Goal: Information Seeking & Learning: Learn about a topic

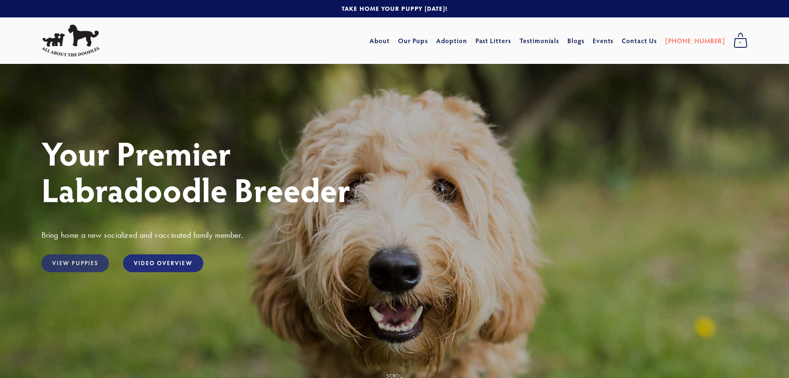
click at [54, 260] on link "View Puppies" at bounding box center [75, 263] width 68 height 18
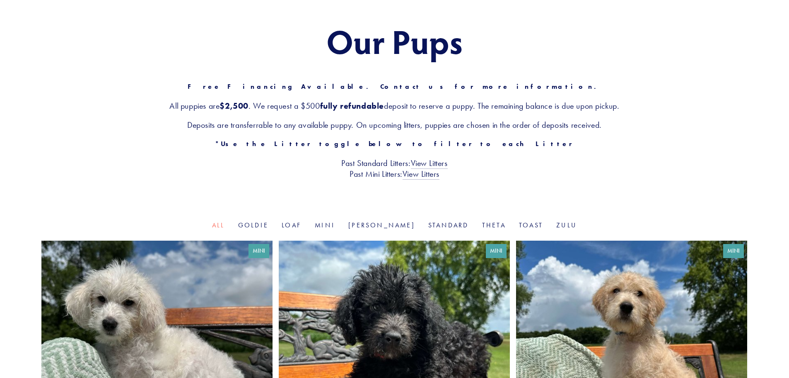
scroll to position [83, 0]
click at [422, 161] on link "View Litters" at bounding box center [429, 162] width 37 height 11
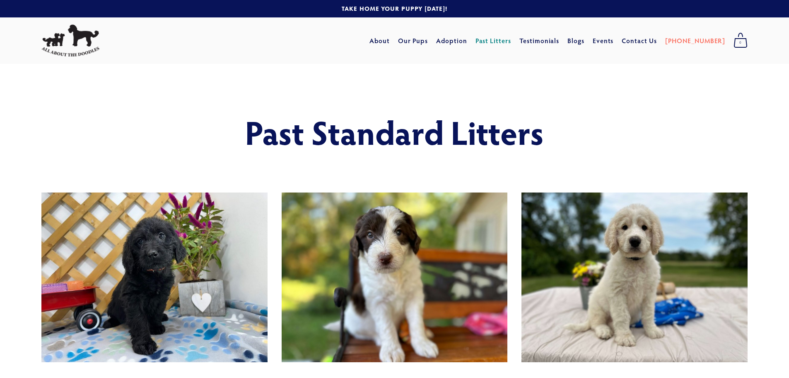
drag, startPoint x: 442, startPoint y: 220, endPoint x: 441, endPoint y: 215, distance: 4.3
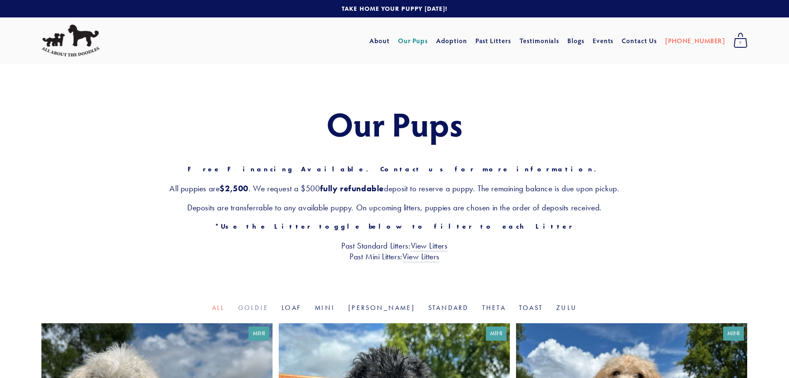
click at [269, 310] on link "Goldie" at bounding box center [253, 307] width 30 height 8
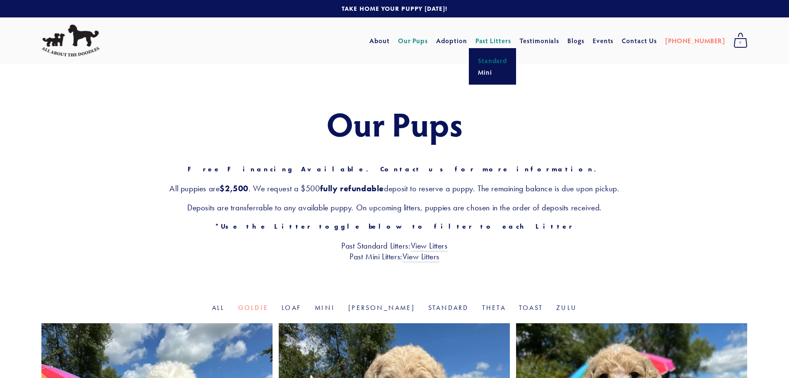
click at [510, 61] on link "Standard" at bounding box center [493, 61] width 34 height 12
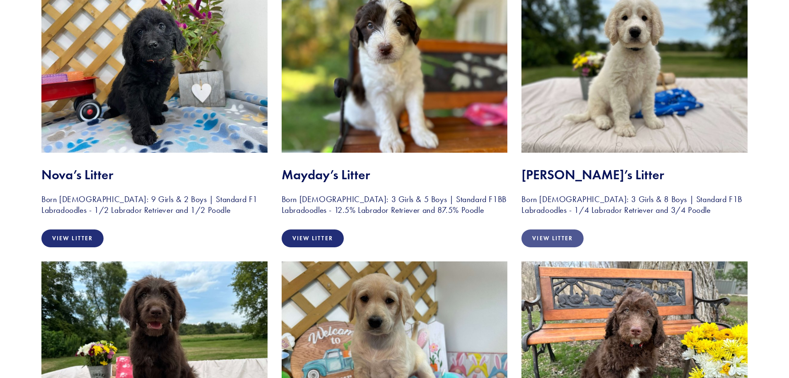
scroll to position [207, 0]
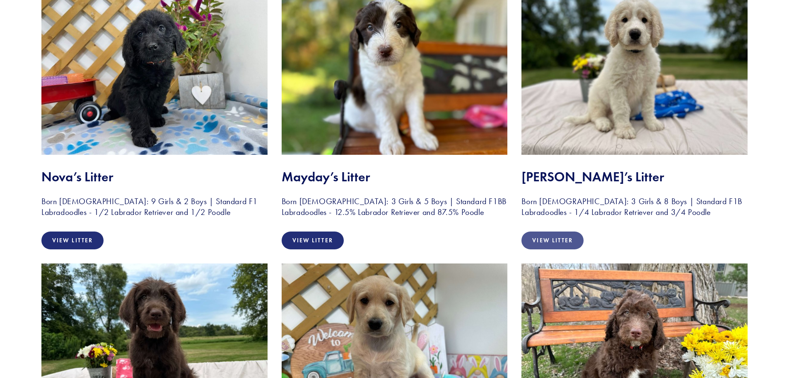
click at [550, 233] on link "View Litter" at bounding box center [553, 240] width 62 height 18
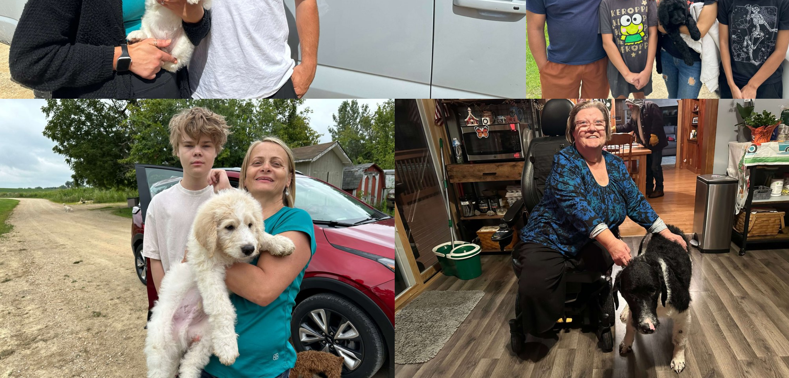
scroll to position [1658, 0]
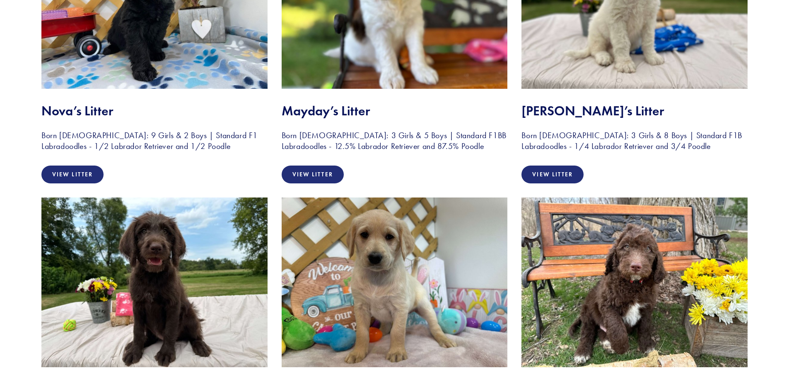
scroll to position [373, 0]
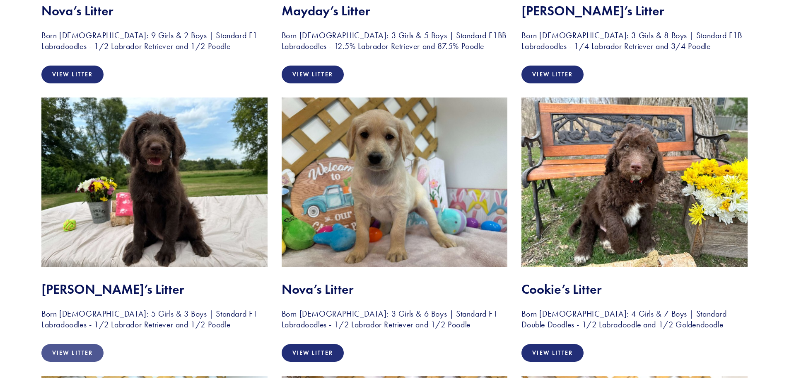
click at [61, 351] on link "View Litter" at bounding box center [72, 353] width 62 height 18
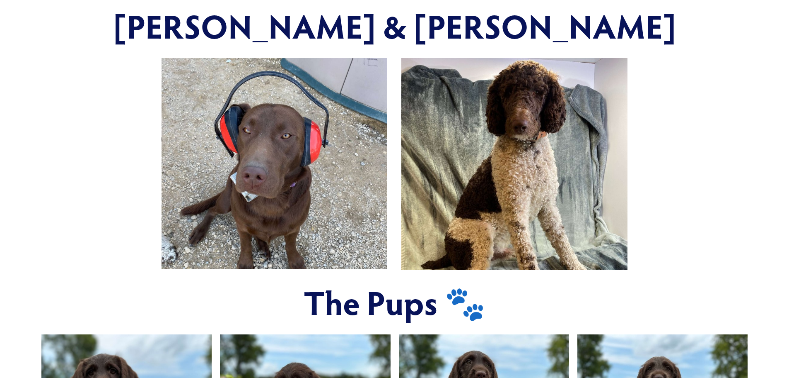
scroll to position [332, 0]
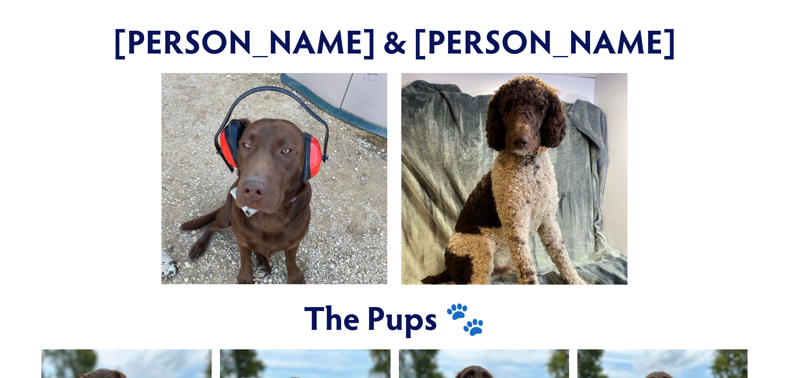
drag, startPoint x: 253, startPoint y: 287, endPoint x: 252, endPoint y: 281, distance: 6.4
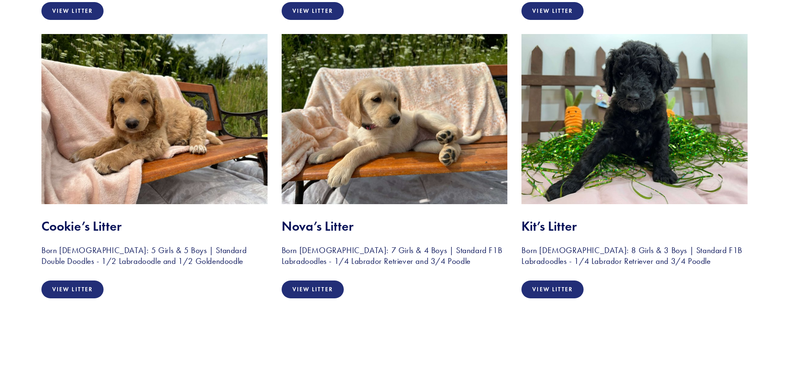
scroll to position [995, 0]
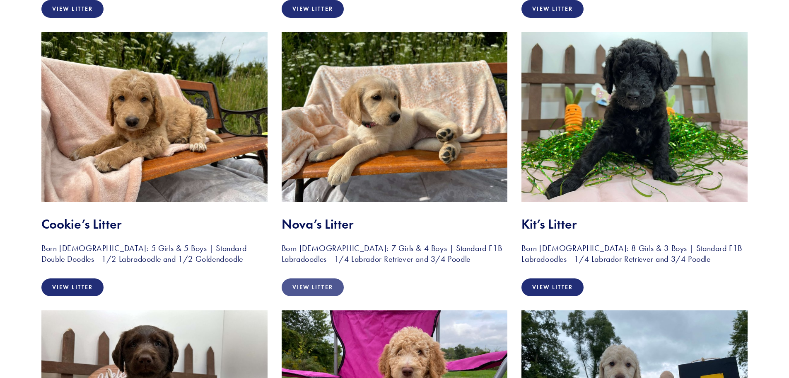
click at [331, 284] on link "View Litter" at bounding box center [313, 287] width 62 height 18
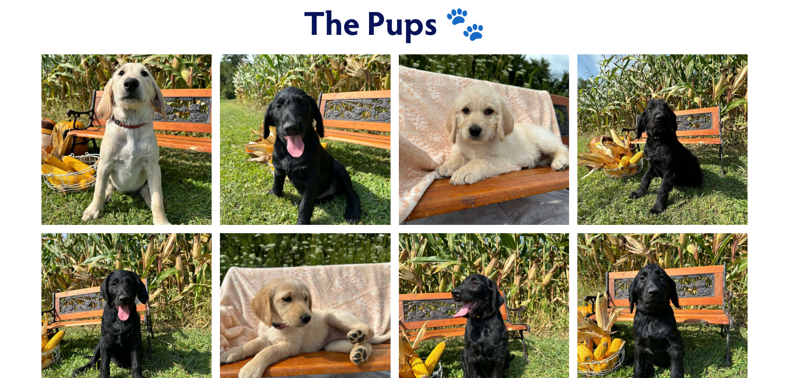
scroll to position [622, 0]
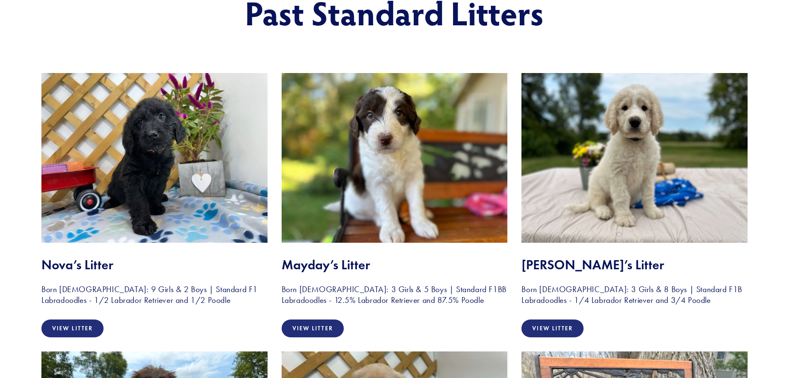
scroll to position [124, 0]
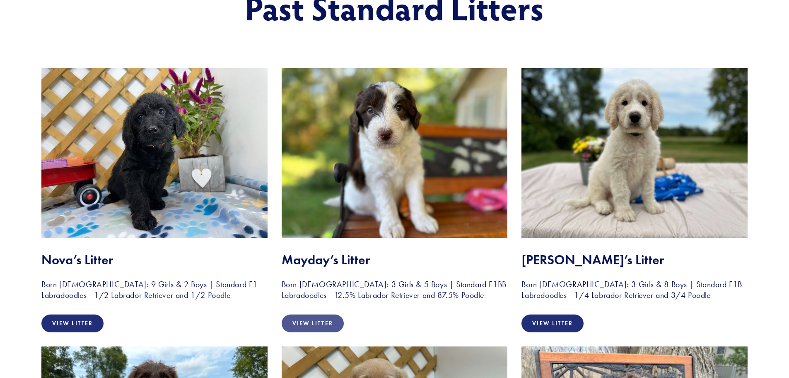
click at [310, 329] on link "View Litter" at bounding box center [313, 323] width 62 height 18
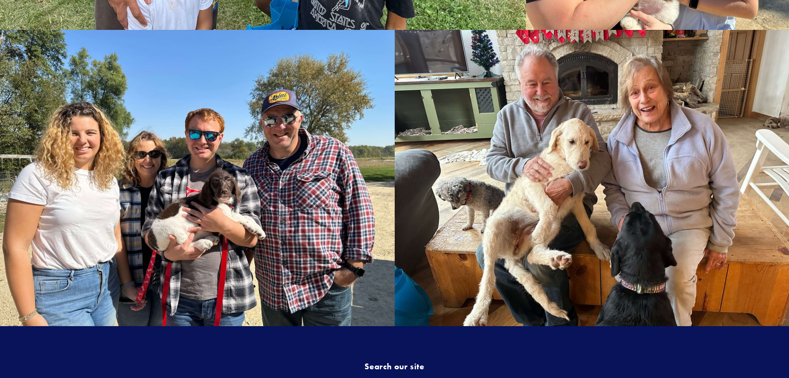
scroll to position [1948, 0]
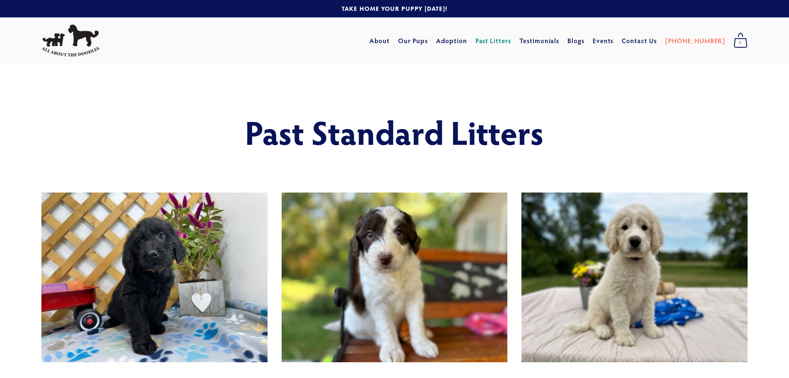
click at [429, 12] on link at bounding box center [394, 8] width 789 height 17
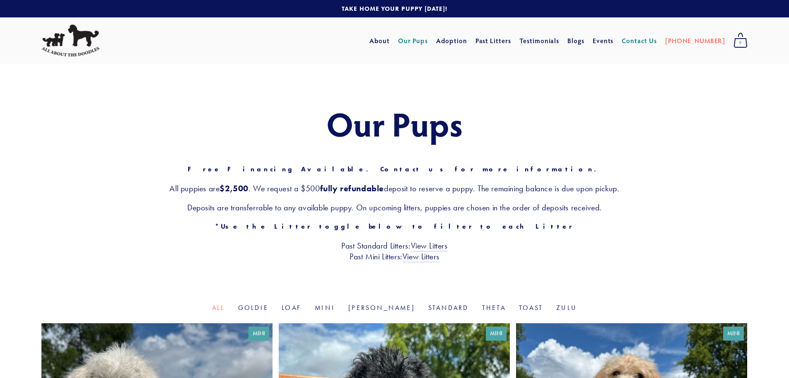
click at [657, 40] on link "Contact Us" at bounding box center [639, 40] width 35 height 15
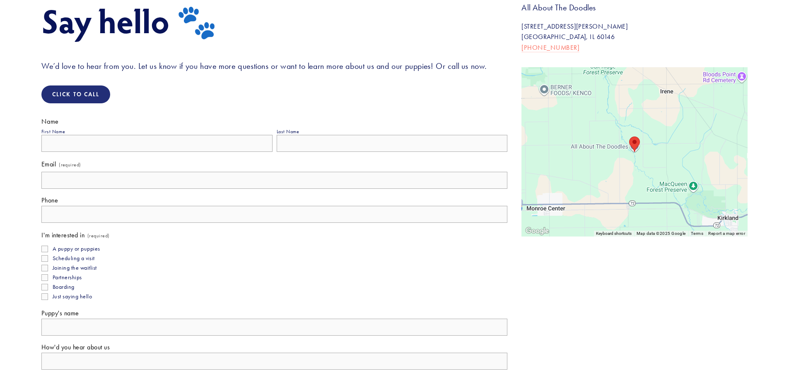
scroll to position [124, 0]
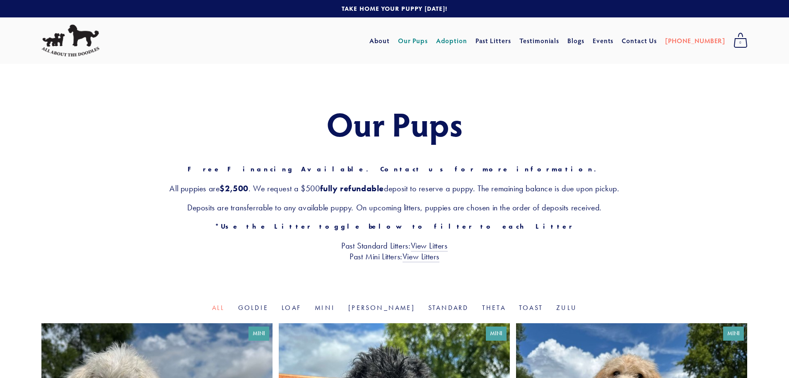
click at [467, 41] on link "Adoption" at bounding box center [451, 40] width 31 height 15
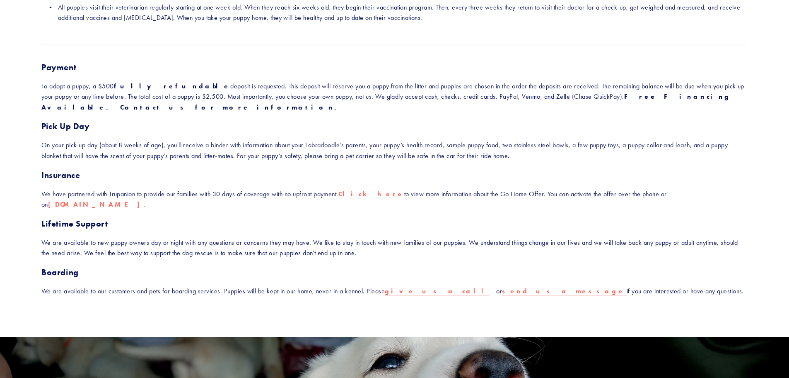
scroll to position [249, 0]
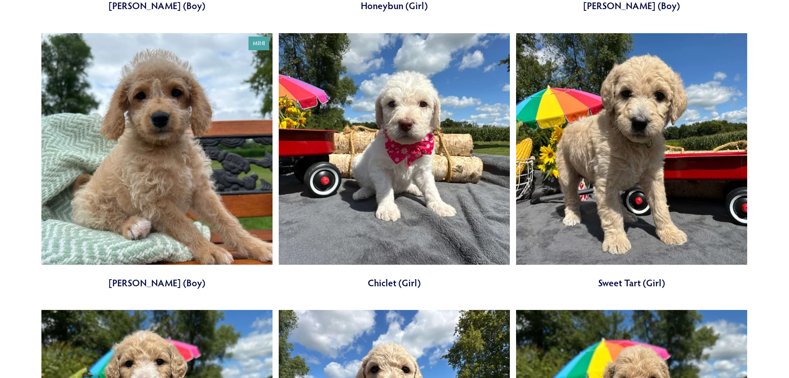
scroll to position [829, 0]
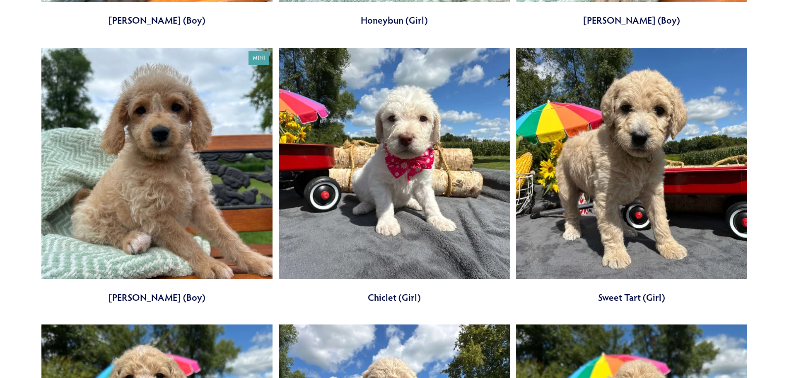
click at [389, 205] on link at bounding box center [394, 176] width 231 height 256
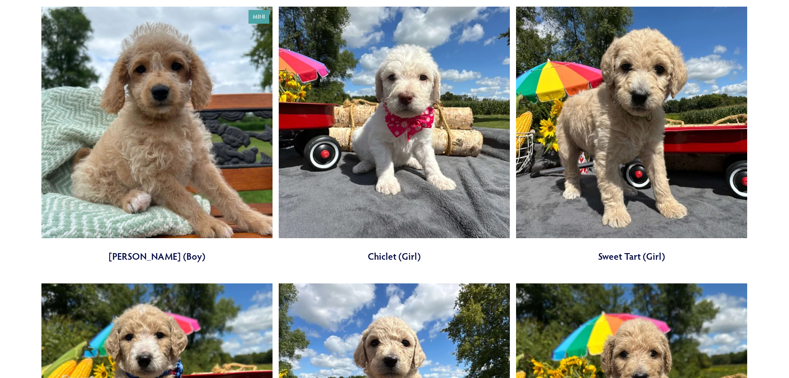
click at [595, 198] on link at bounding box center [631, 135] width 231 height 256
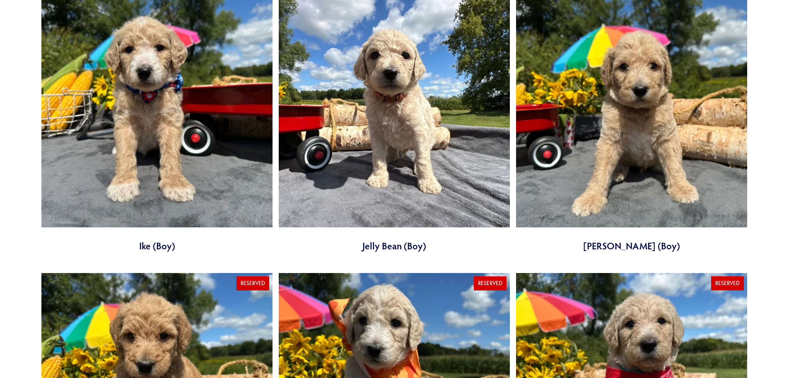
scroll to position [1160, 0]
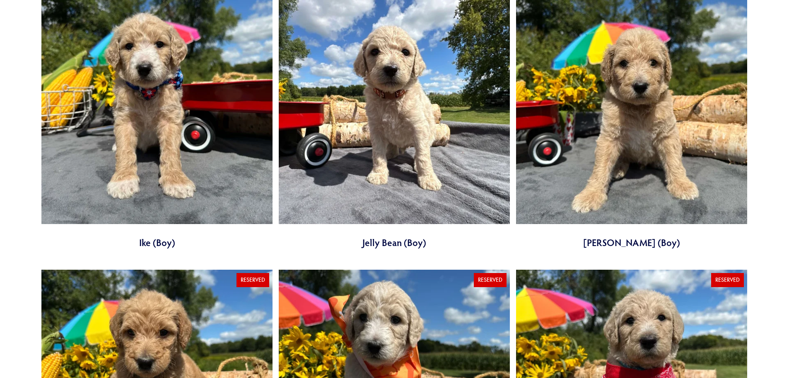
click at [145, 120] on link at bounding box center [156, 121] width 231 height 256
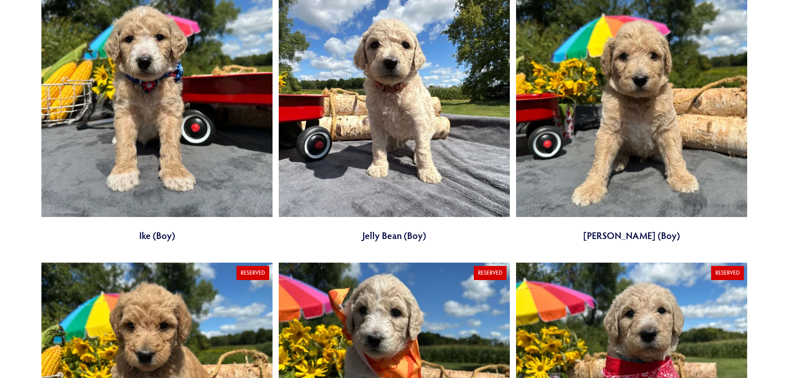
scroll to position [1160, 0]
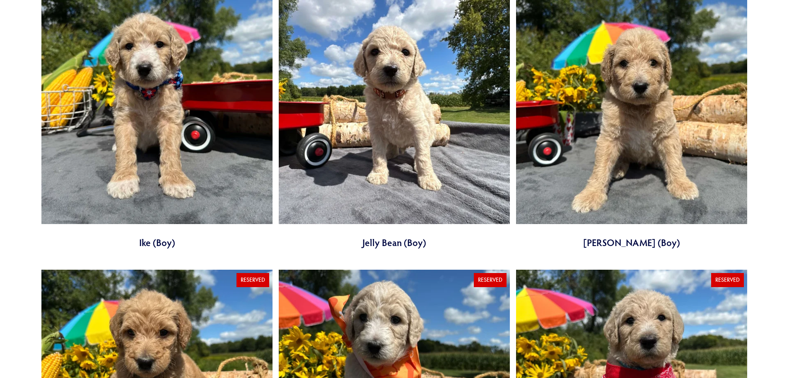
click at [397, 90] on link at bounding box center [394, 121] width 231 height 256
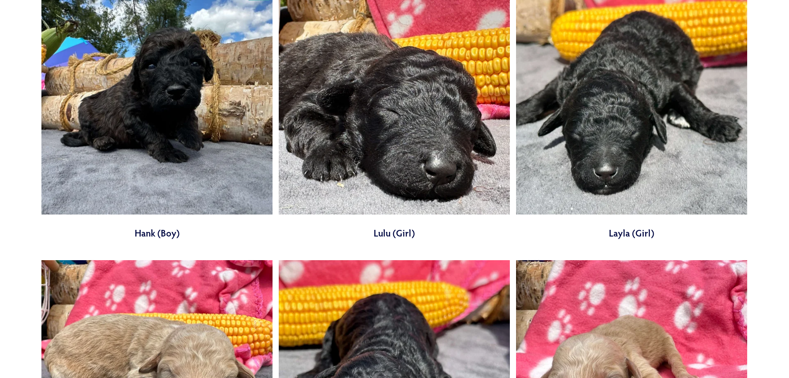
scroll to position [2859, 0]
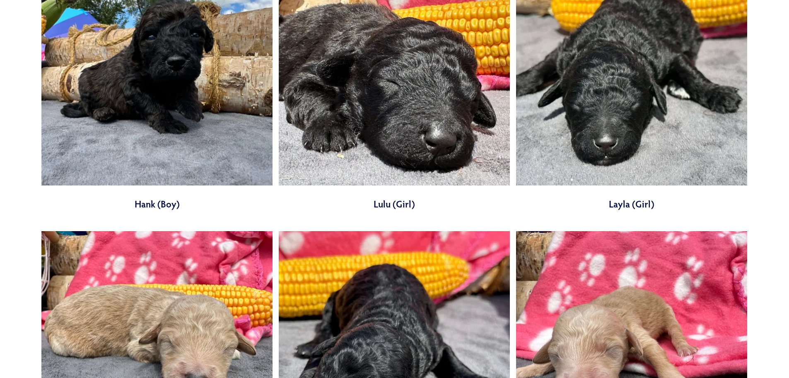
click at [409, 102] on link at bounding box center [394, 82] width 231 height 256
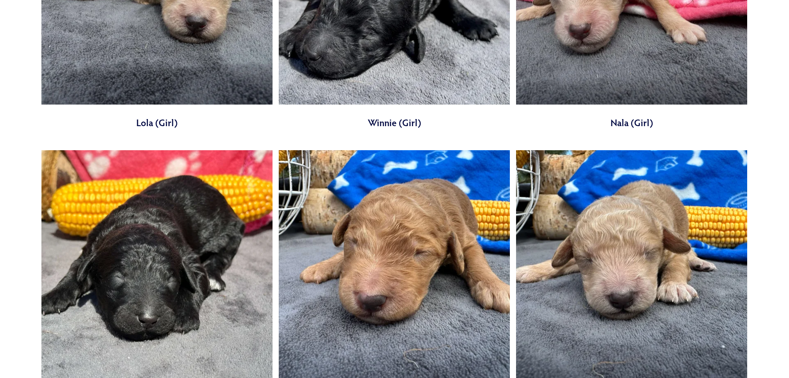
scroll to position [3275, 0]
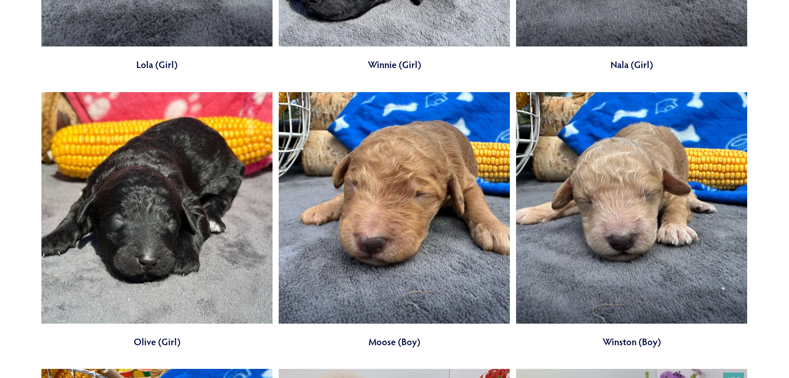
click at [387, 183] on link at bounding box center [394, 220] width 231 height 256
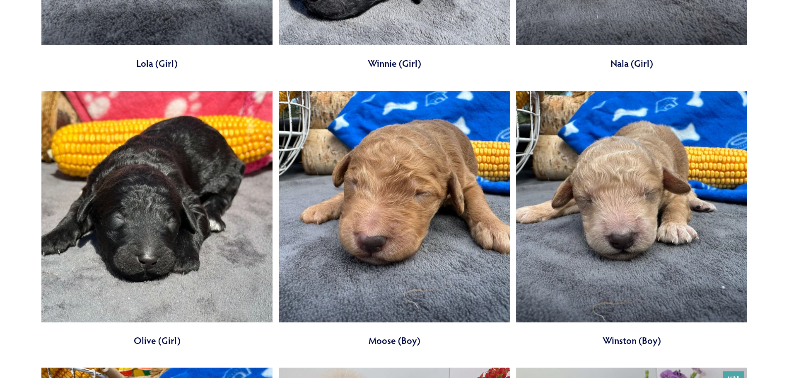
scroll to position [3275, 0]
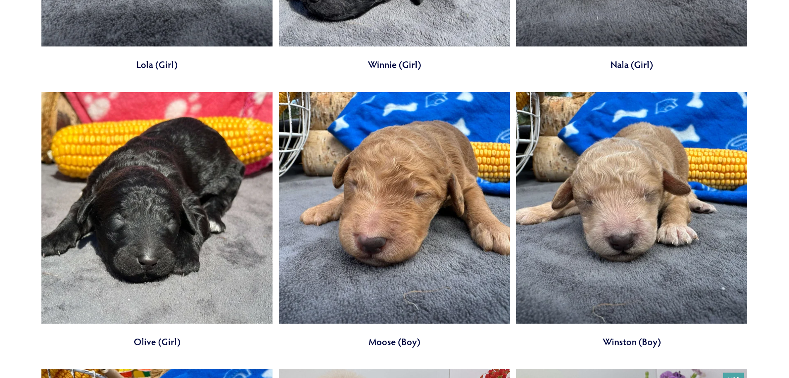
click at [361, 197] on link at bounding box center [394, 220] width 231 height 256
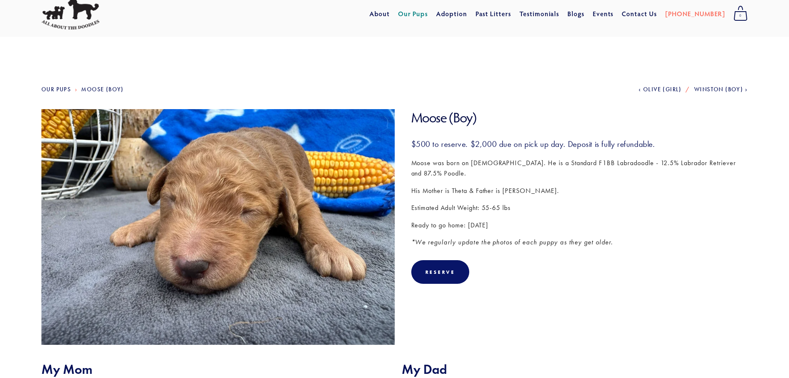
scroll to position [41, 0]
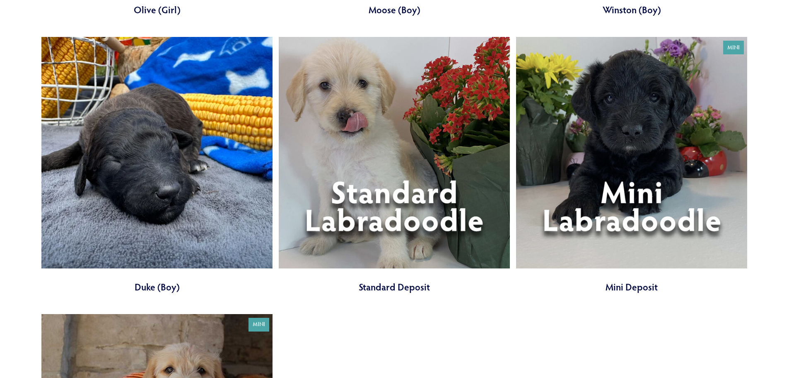
scroll to position [3565, 0]
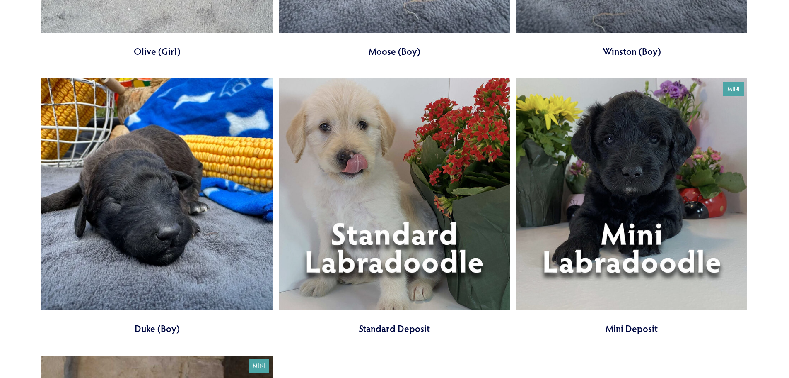
click at [193, 188] on link at bounding box center [156, 206] width 231 height 256
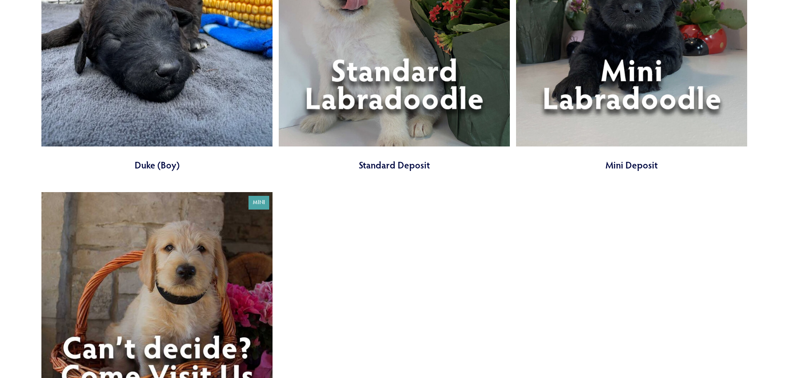
scroll to position [3772, 0]
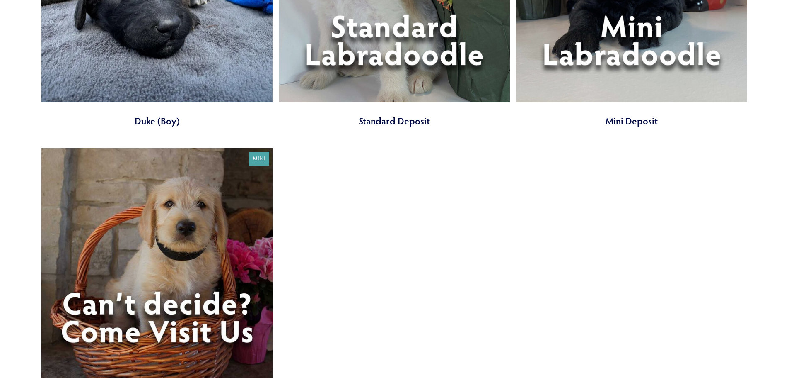
click at [162, 244] on link at bounding box center [156, 276] width 231 height 256
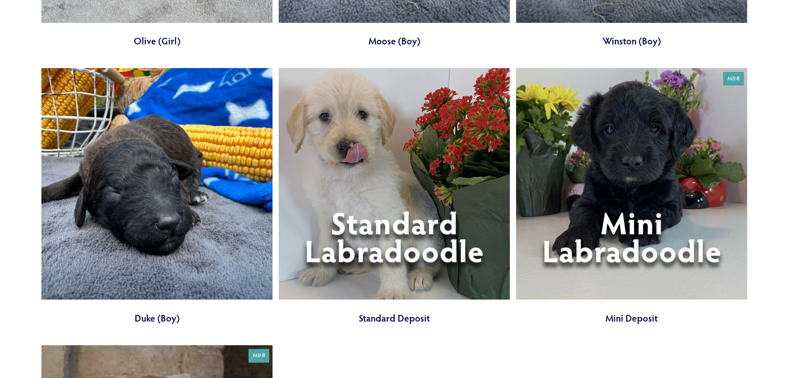
scroll to position [3608, 0]
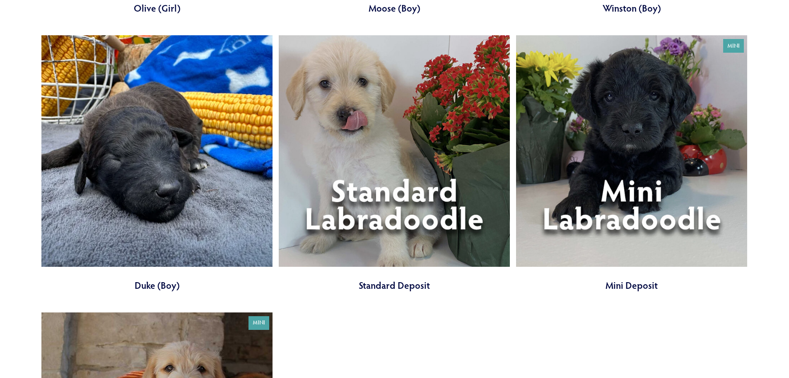
click at [370, 155] on link at bounding box center [394, 163] width 231 height 256
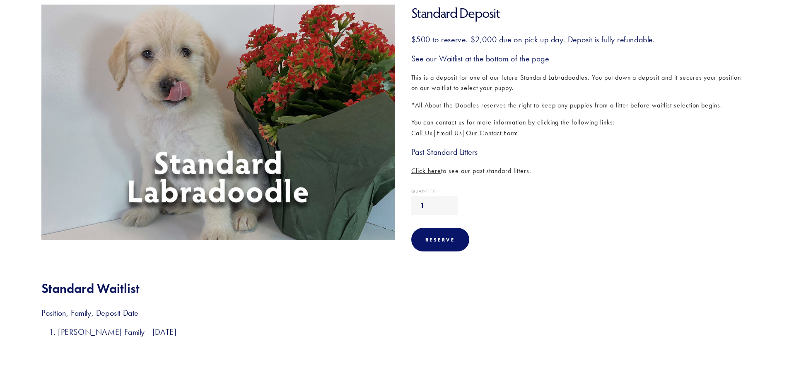
scroll to position [90, 0]
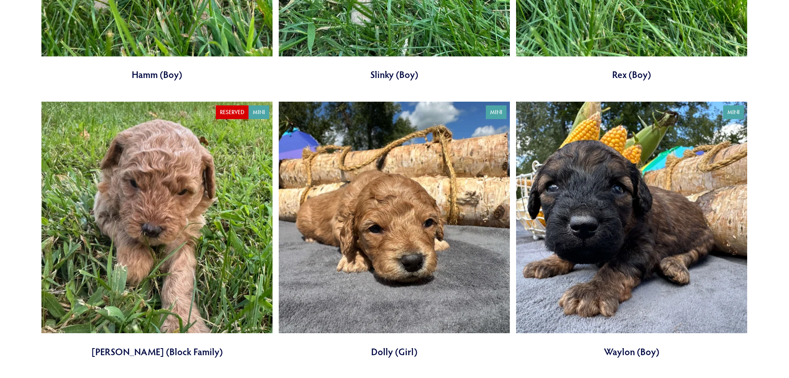
scroll to position [2158, 0]
click at [647, 214] on link at bounding box center [631, 230] width 231 height 256
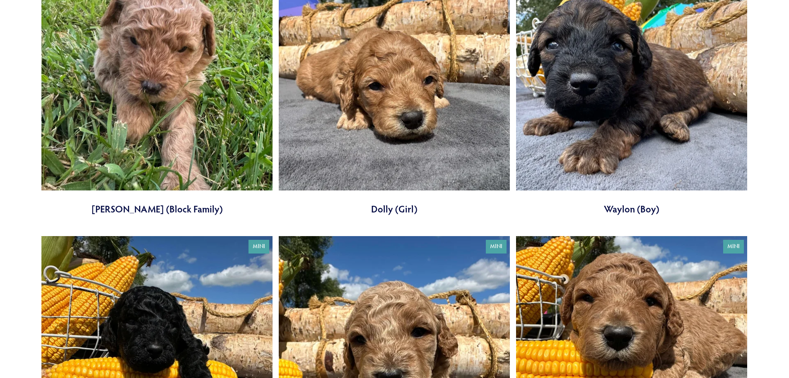
scroll to position [2199, 0]
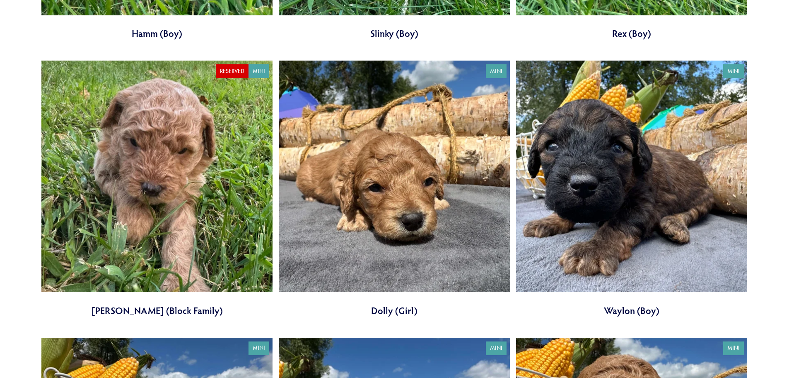
click at [158, 187] on link at bounding box center [156, 189] width 231 height 256
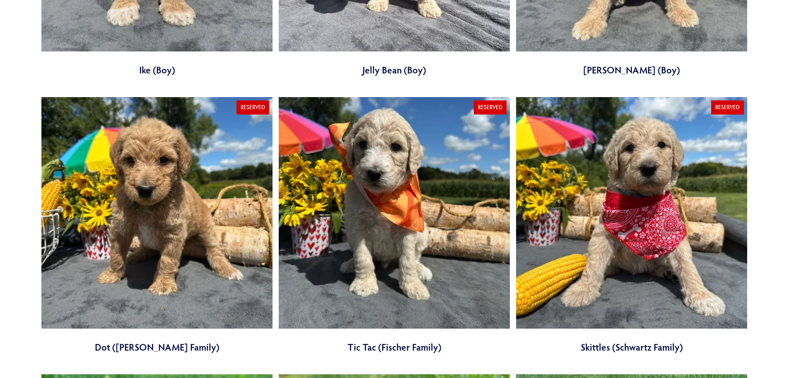
scroll to position [1370, 0]
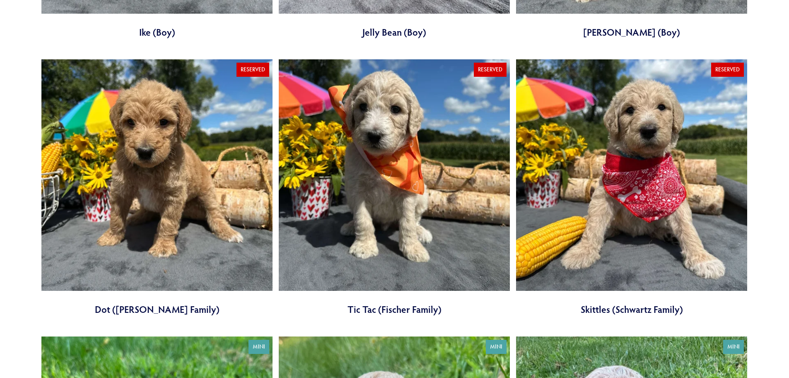
click at [430, 191] on link at bounding box center [394, 187] width 231 height 256
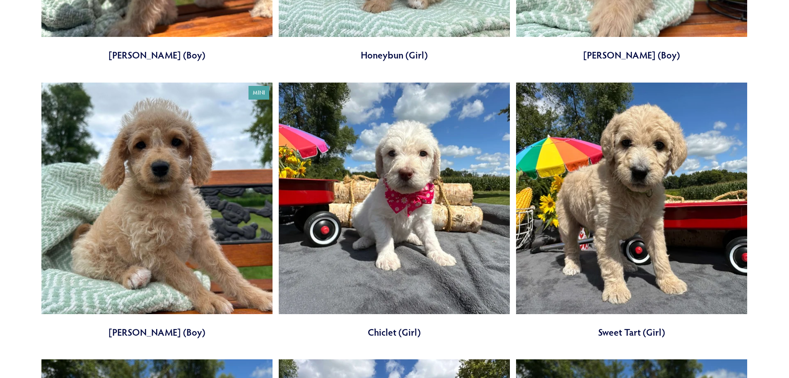
scroll to position [791, 0]
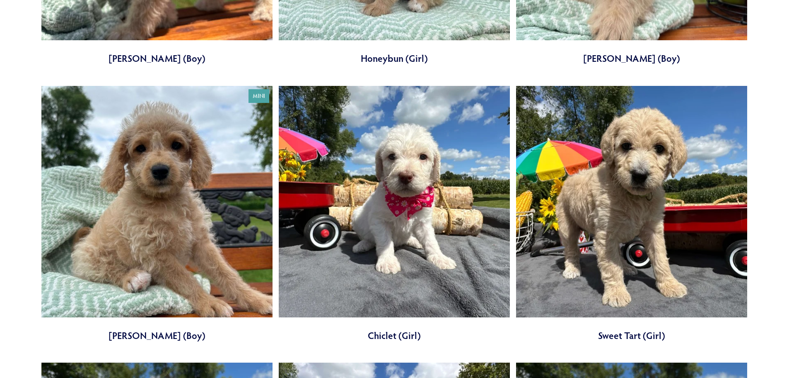
click at [631, 195] on link at bounding box center [631, 214] width 231 height 256
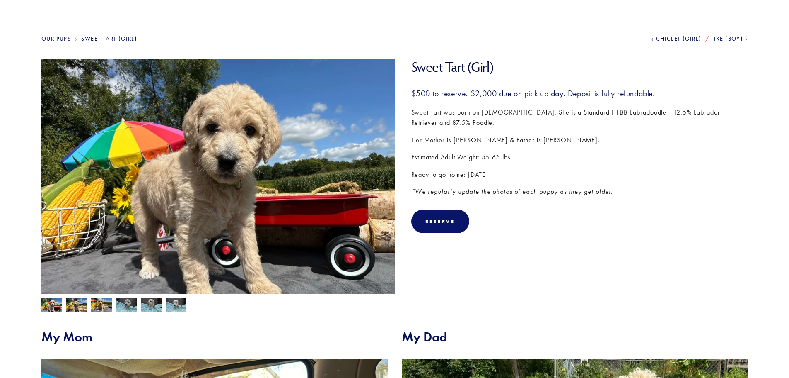
scroll to position [83, 0]
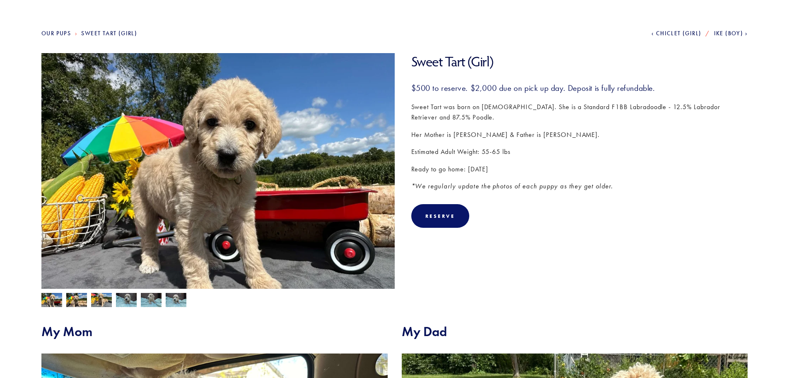
click at [177, 300] on img at bounding box center [176, 301] width 21 height 16
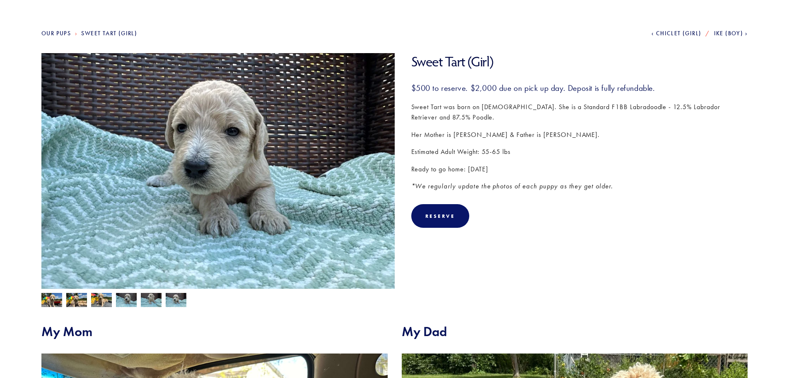
click at [150, 301] on img at bounding box center [151, 301] width 21 height 16
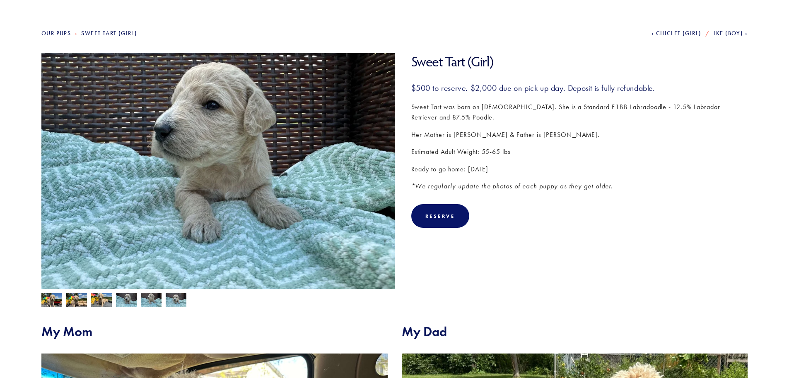
click at [131, 302] on img at bounding box center [126, 301] width 21 height 16
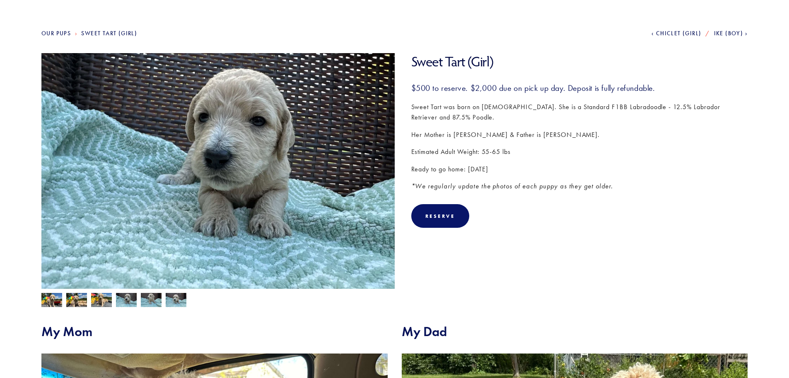
click at [107, 303] on img at bounding box center [101, 301] width 21 height 16
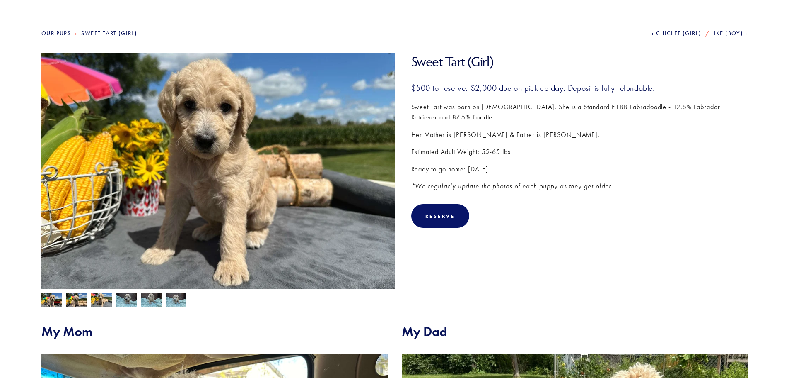
click at [80, 303] on img at bounding box center [76, 301] width 21 height 16
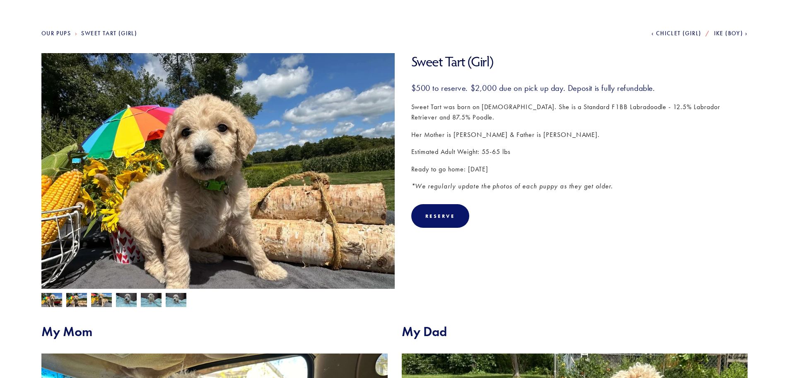
click at [58, 304] on img at bounding box center [51, 301] width 21 height 16
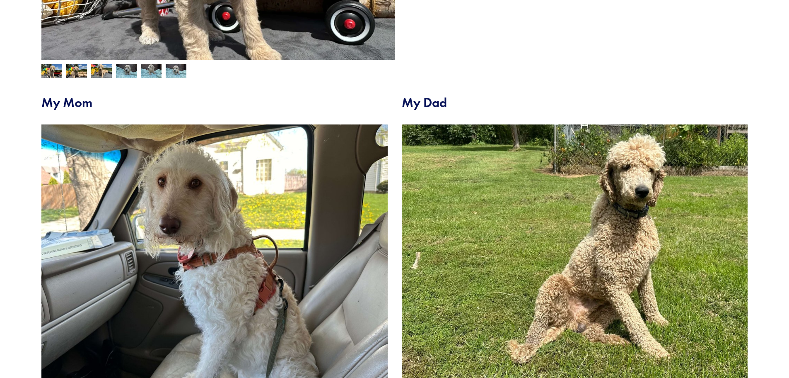
scroll to position [332, 0]
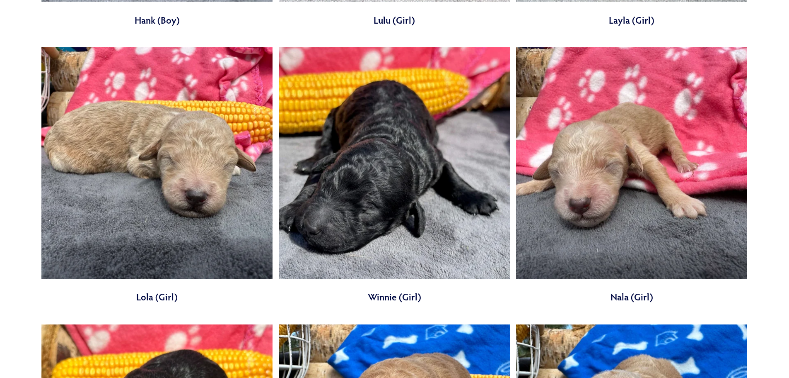
scroll to position [3028, 0]
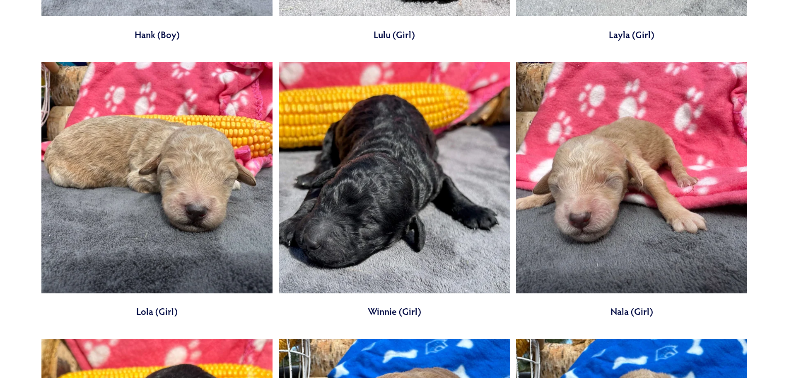
click at [191, 196] on link at bounding box center [156, 190] width 231 height 256
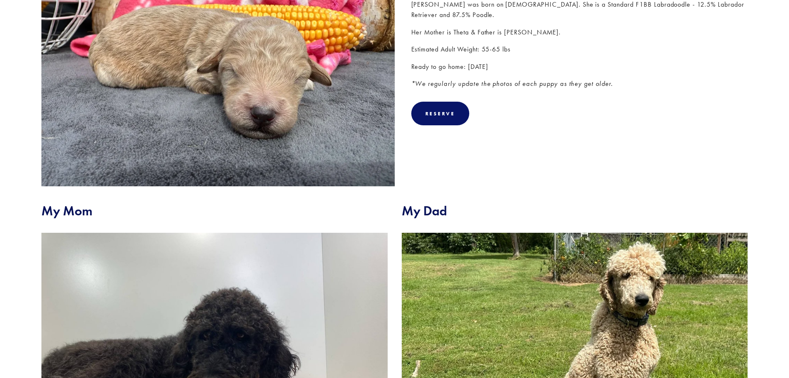
scroll to position [166, 0]
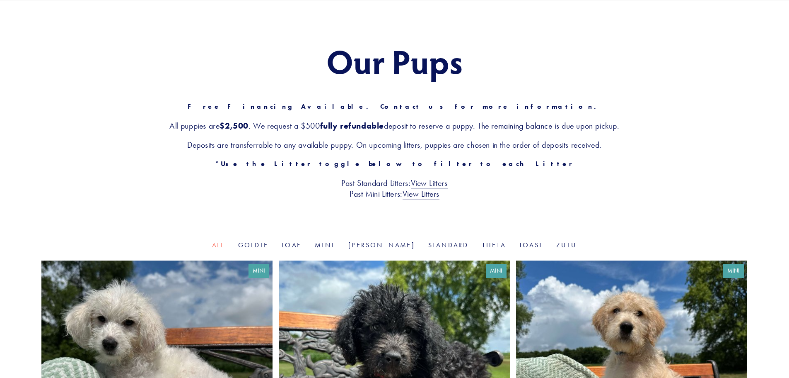
scroll to position [41, 0]
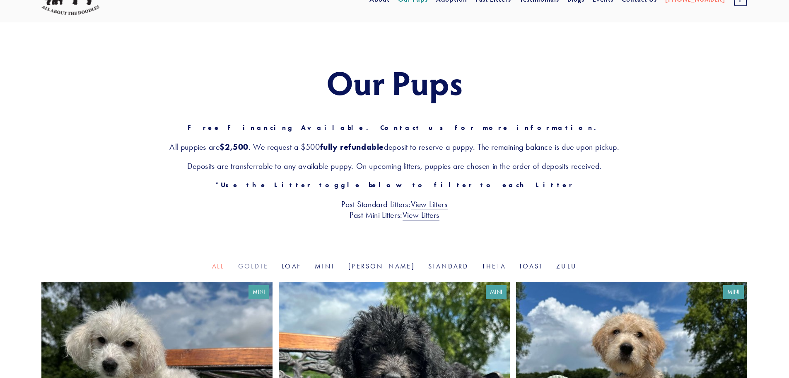
click at [267, 264] on link "Goldie" at bounding box center [253, 266] width 30 height 8
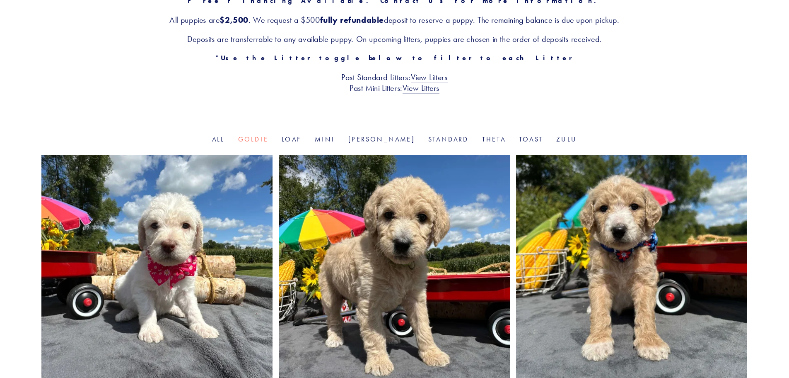
scroll to position [124, 0]
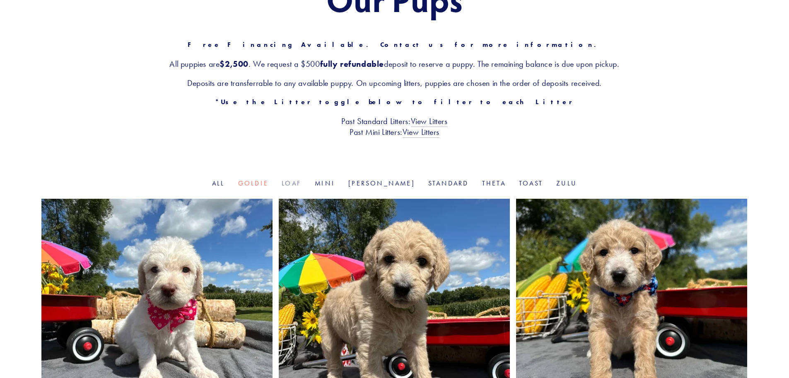
click at [302, 183] on link "Loaf" at bounding box center [292, 183] width 20 height 8
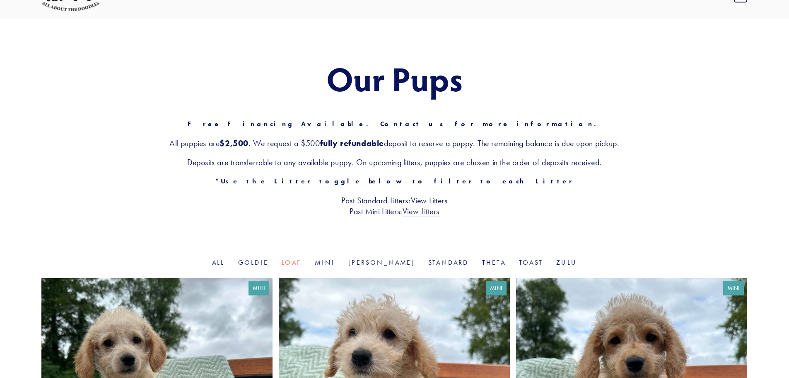
scroll to position [249, 0]
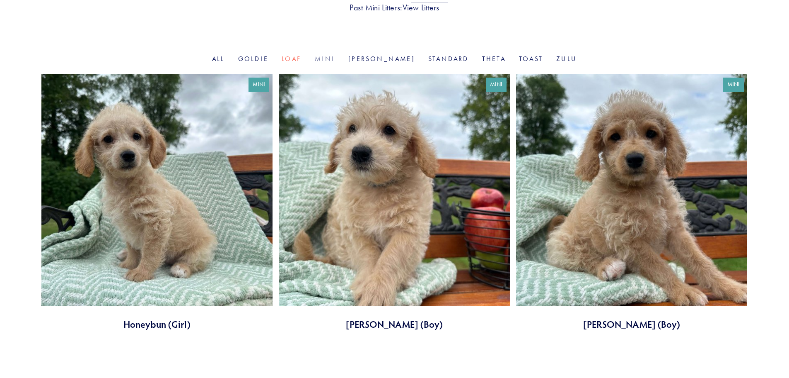
click at [335, 62] on link "Mini" at bounding box center [325, 59] width 20 height 8
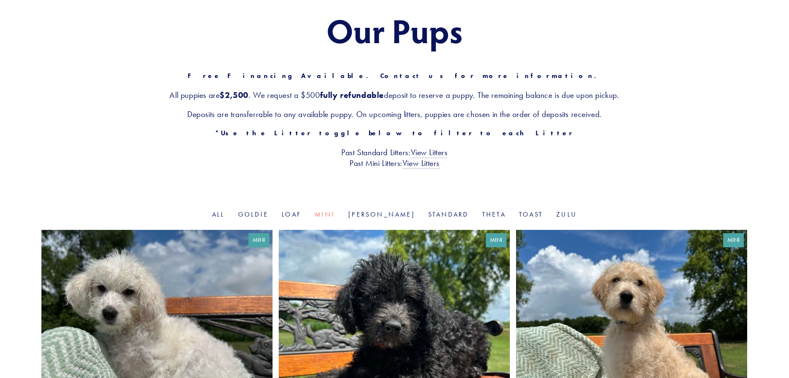
scroll to position [124, 0]
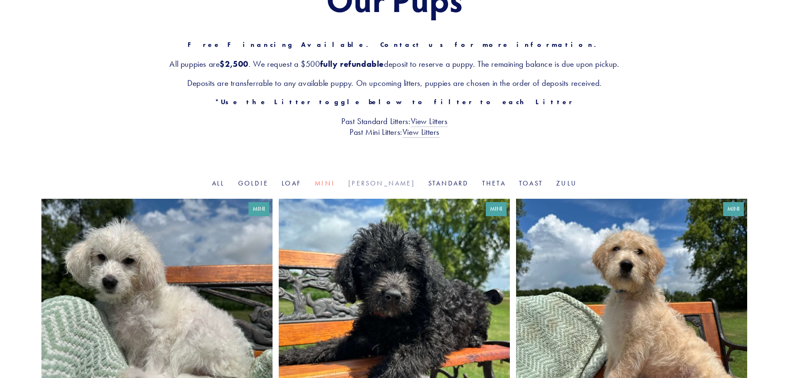
click at [382, 182] on link "[PERSON_NAME]" at bounding box center [382, 183] width 67 height 8
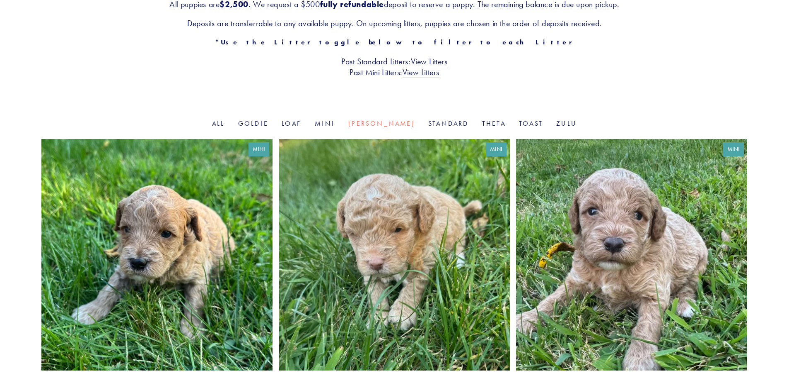
scroll to position [207, 0]
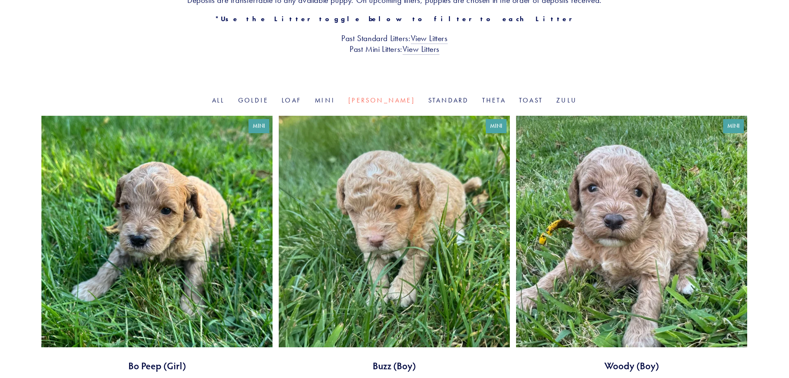
click at [428, 99] on link "Standard" at bounding box center [448, 100] width 41 height 8
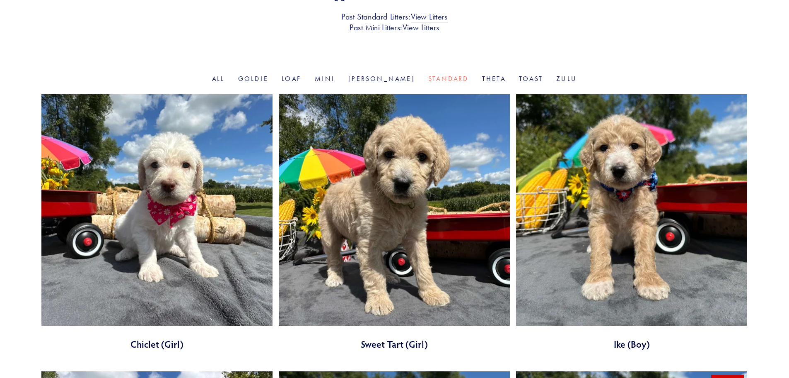
scroll to position [249, 0]
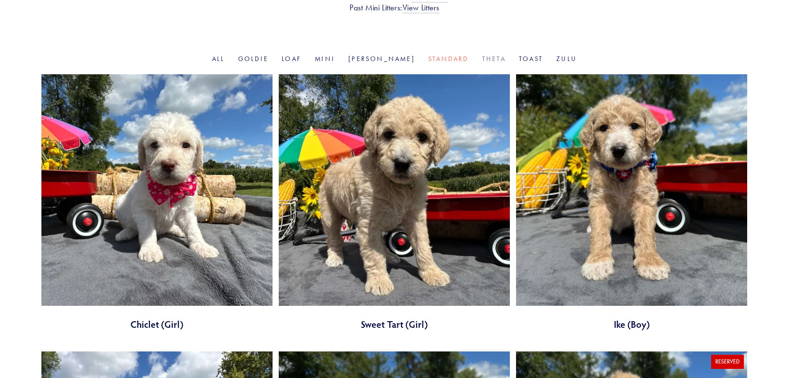
click at [482, 57] on link "Theta" at bounding box center [494, 59] width 24 height 8
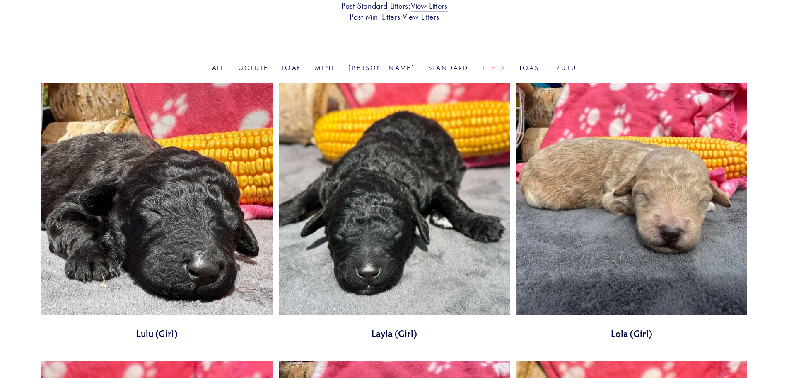
scroll to position [249, 0]
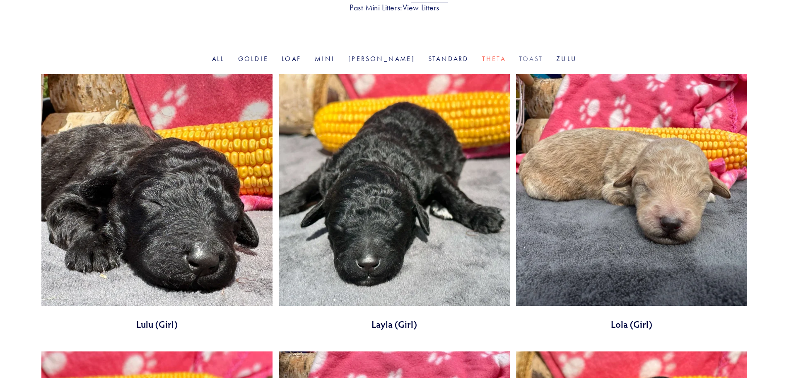
click at [519, 57] on link "Toast" at bounding box center [531, 59] width 24 height 8
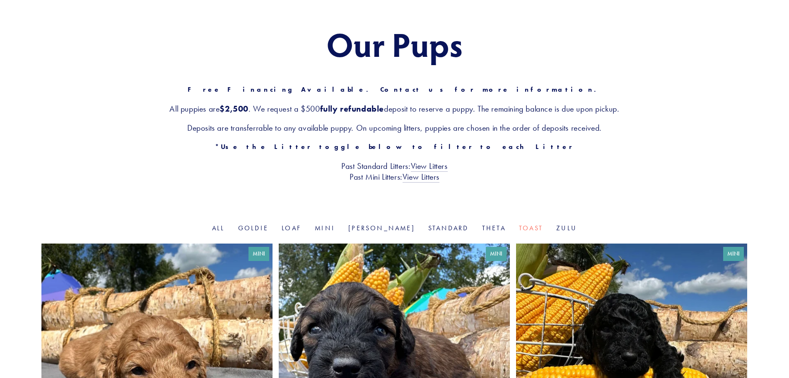
scroll to position [83, 0]
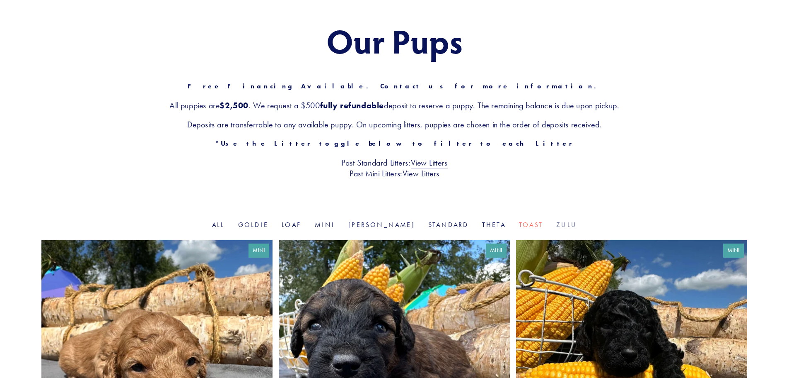
click at [557, 226] on link "Zulu" at bounding box center [567, 224] width 21 height 8
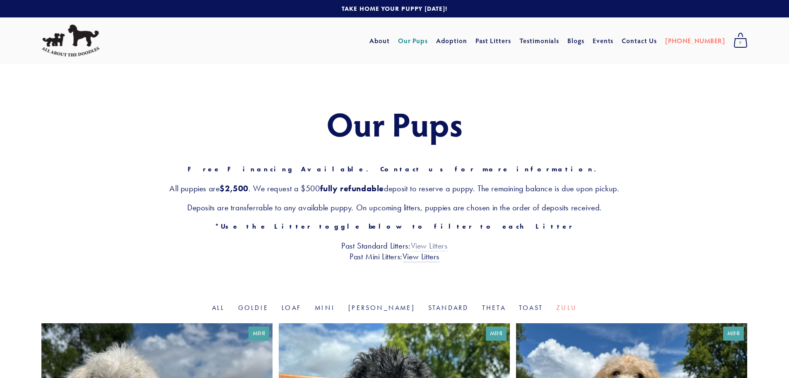
click at [434, 245] on link "View Litters" at bounding box center [429, 245] width 37 height 11
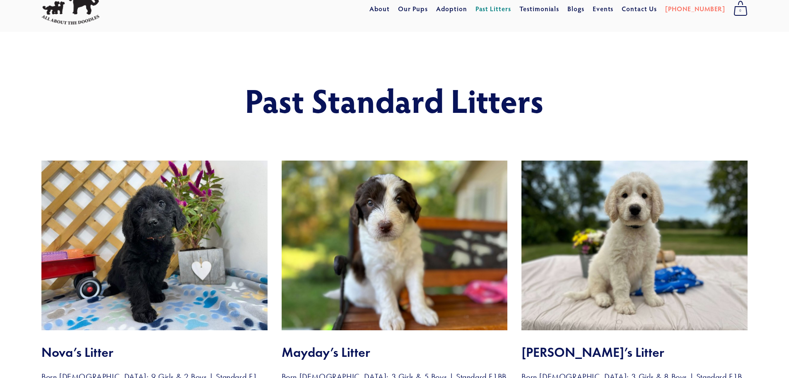
scroll to position [124, 0]
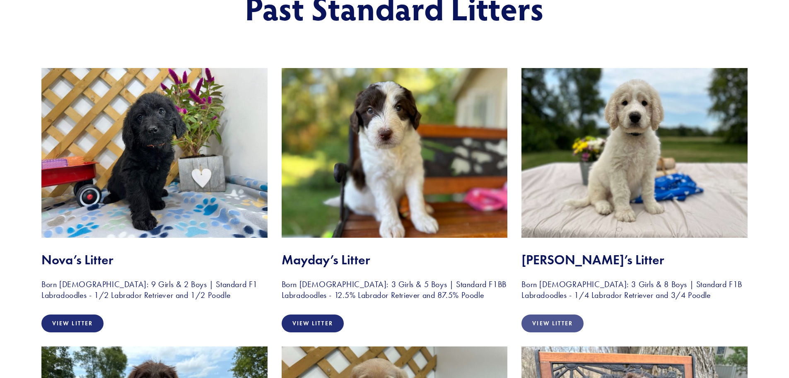
click at [566, 327] on link "View Litter" at bounding box center [553, 323] width 62 height 18
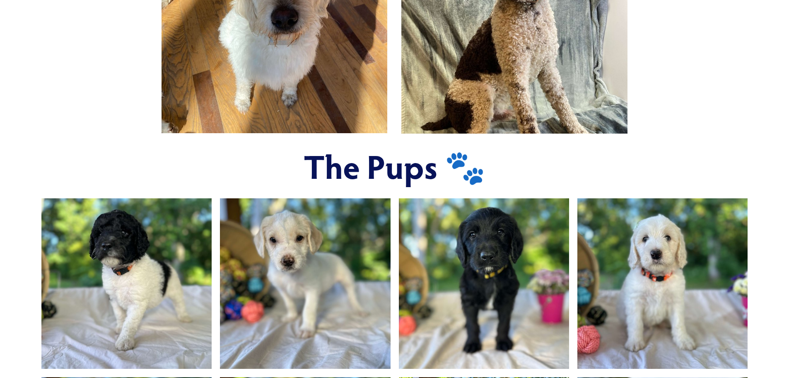
scroll to position [539, 0]
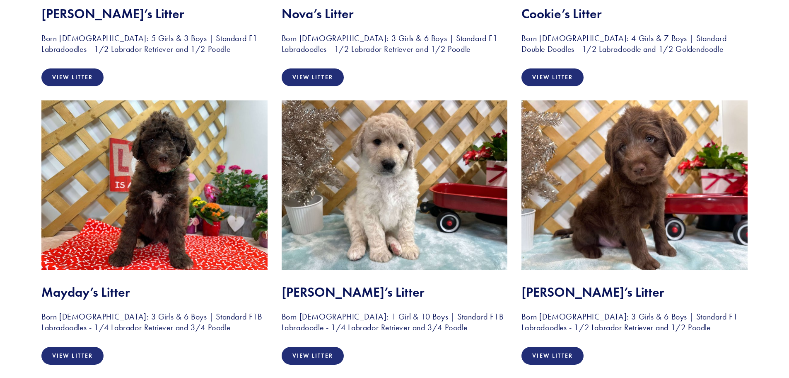
scroll to position [663, 0]
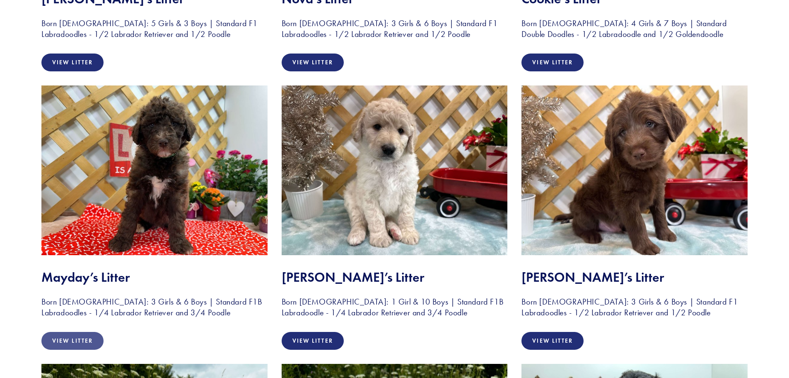
click at [75, 343] on link "View Litter" at bounding box center [72, 341] width 62 height 18
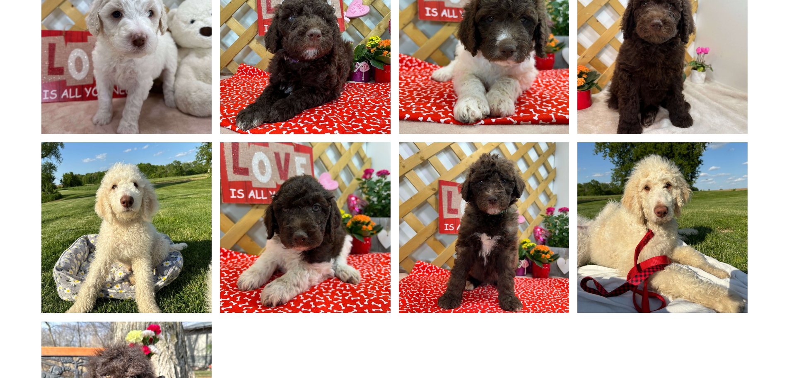
scroll to position [704, 0]
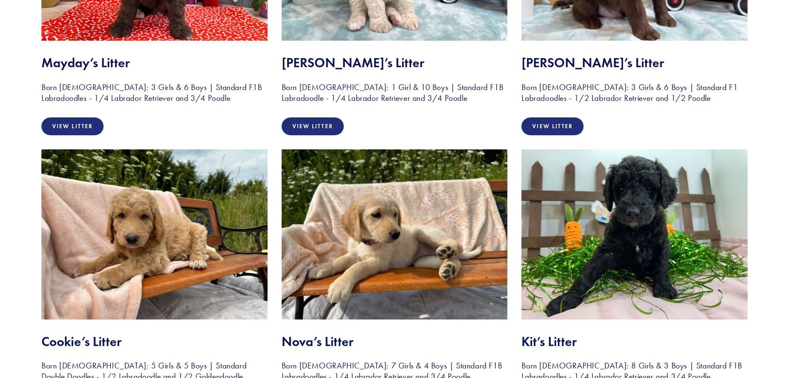
scroll to position [954, 0]
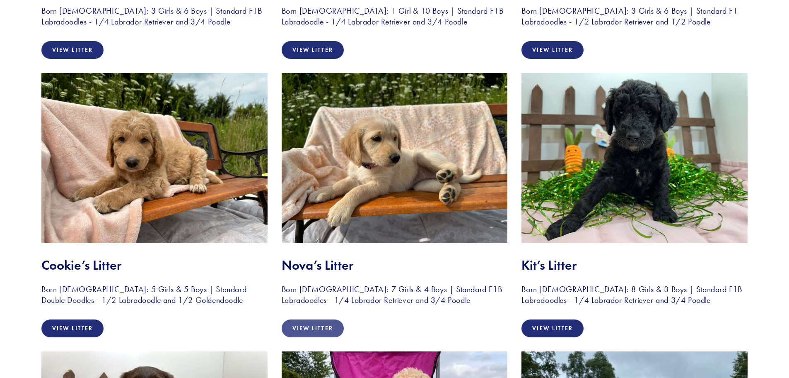
click at [323, 327] on link "View Litter" at bounding box center [313, 328] width 62 height 18
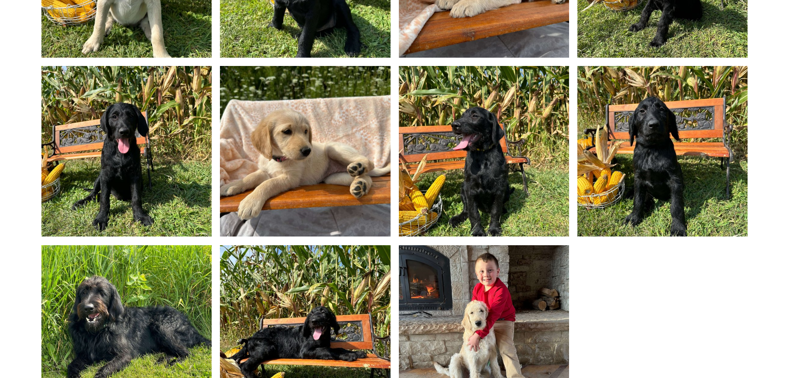
scroll to position [829, 0]
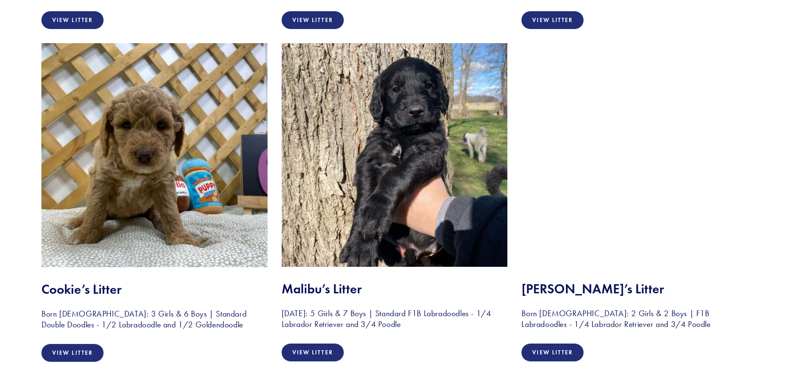
scroll to position [1824, 0]
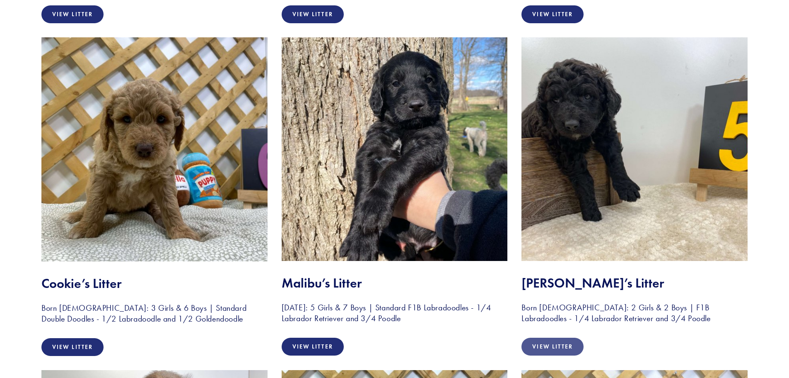
click at [547, 349] on link "View Litter" at bounding box center [553, 346] width 62 height 18
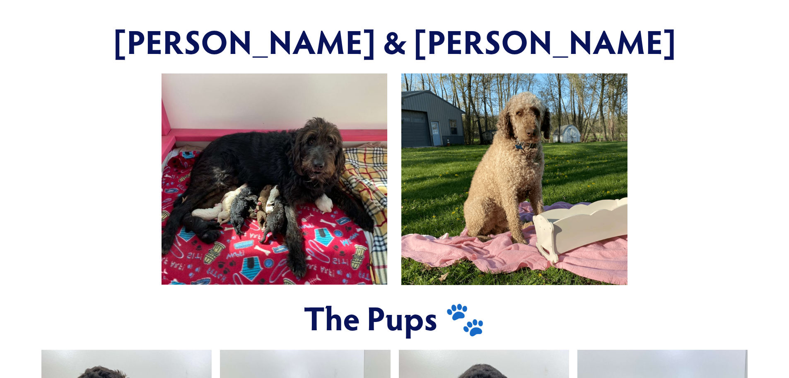
scroll to position [332, 0]
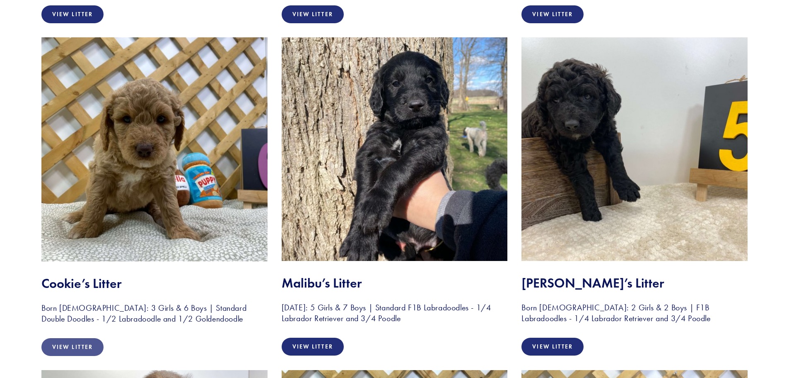
click at [84, 346] on link "View Litter" at bounding box center [72, 347] width 62 height 18
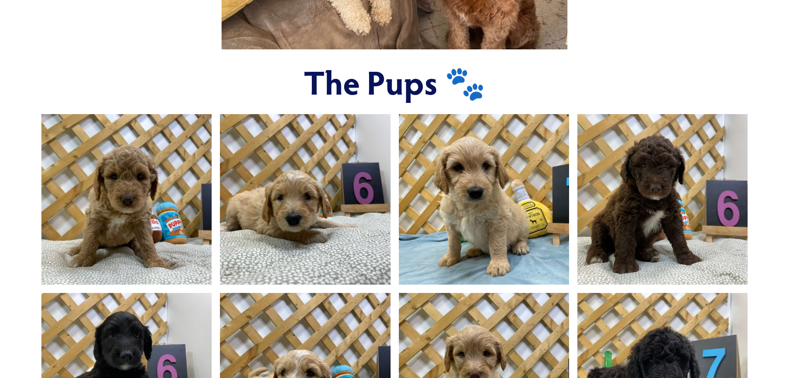
scroll to position [580, 0]
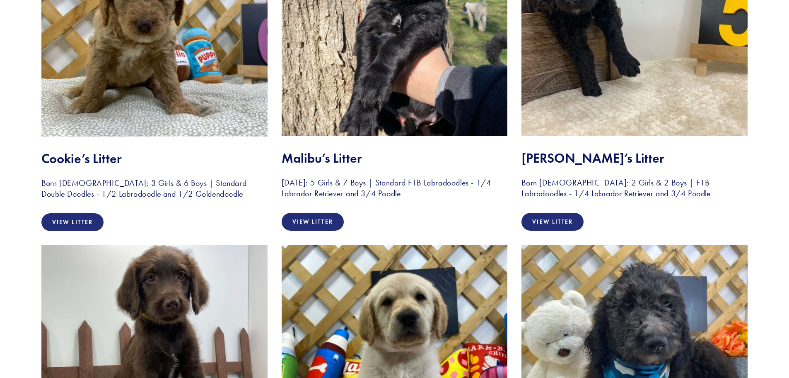
scroll to position [1948, 0]
click at [571, 224] on link "View Litter" at bounding box center [553, 222] width 62 height 18
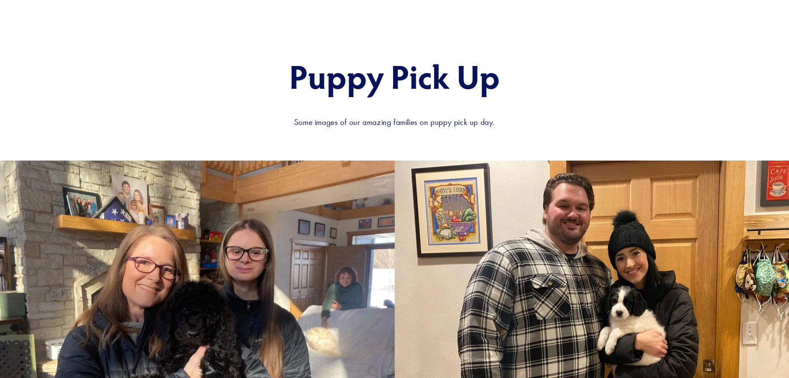
scroll to position [870, 0]
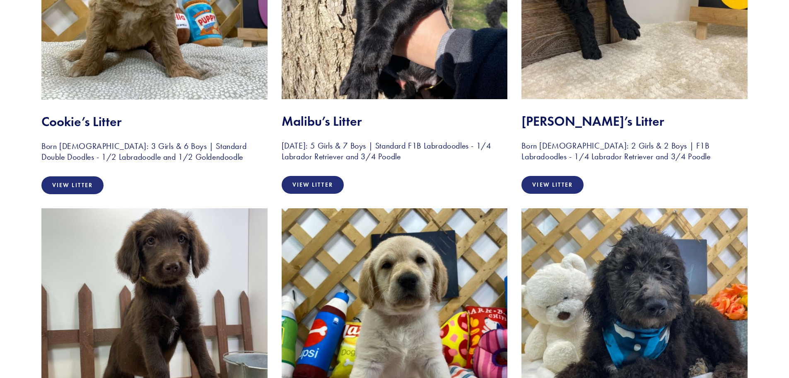
scroll to position [1948, 0]
